Goal: Find specific page/section: Find specific page/section

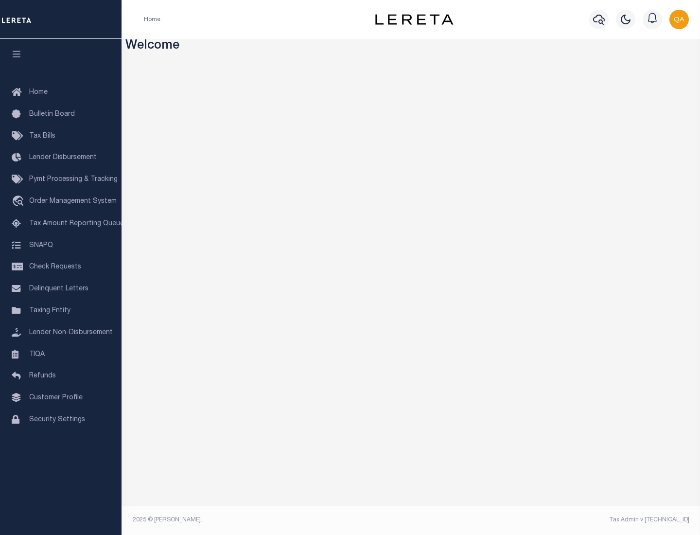
click at [61, 267] on span "Check Requests" at bounding box center [55, 267] width 52 height 7
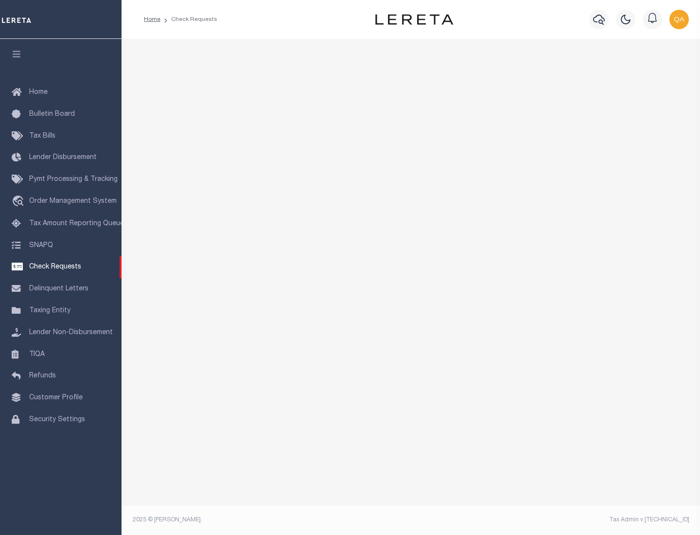
select select "50"
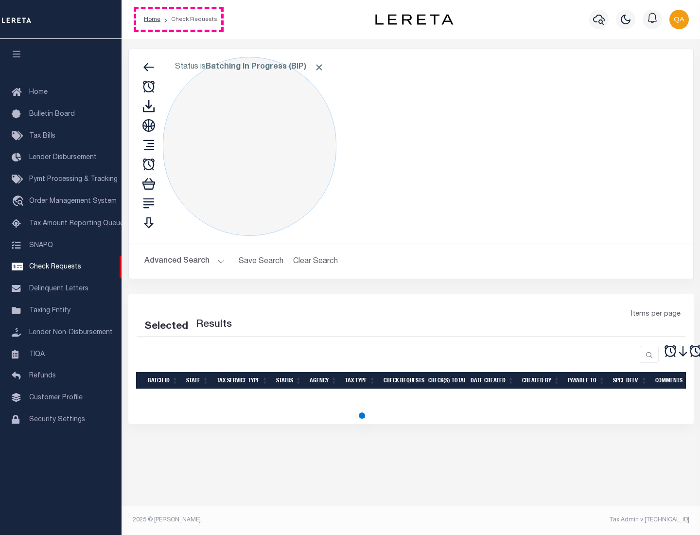
select select "50"
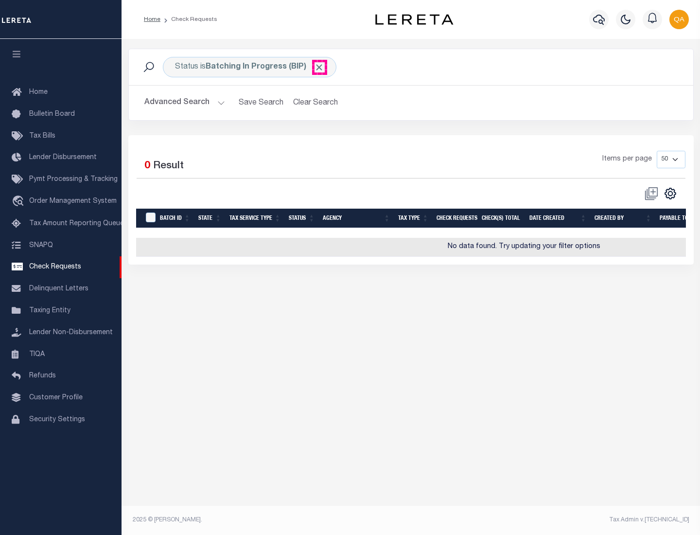
click at [319, 67] on span "Click to Remove" at bounding box center [319, 67] width 10 height 10
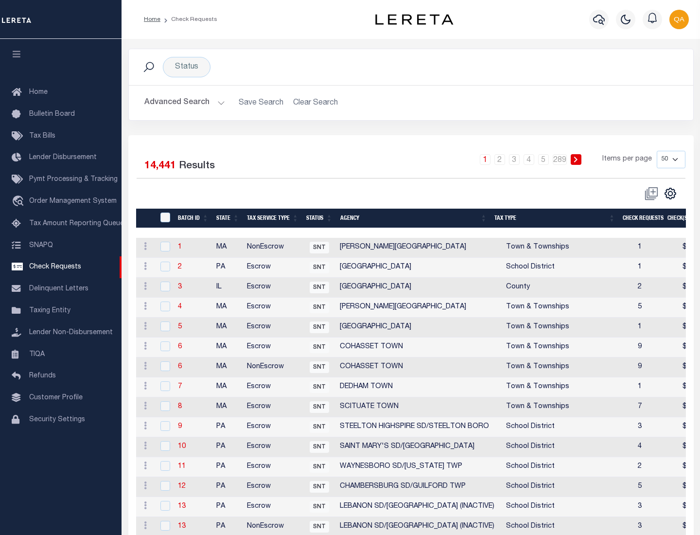
scroll to position [469, 0]
